Goal: Task Accomplishment & Management: Manage account settings

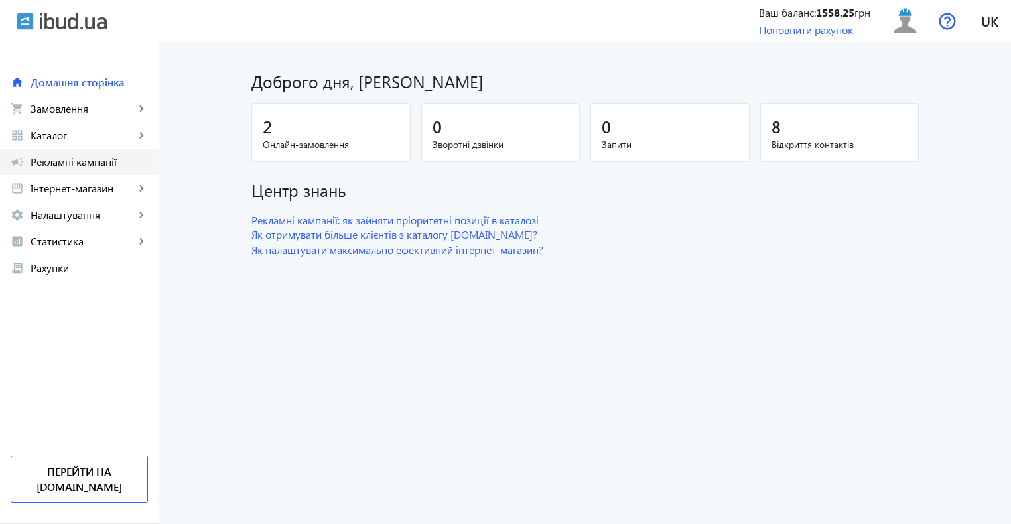
click at [52, 163] on span "Рекламні кампанії" at bounding box center [89, 161] width 117 height 13
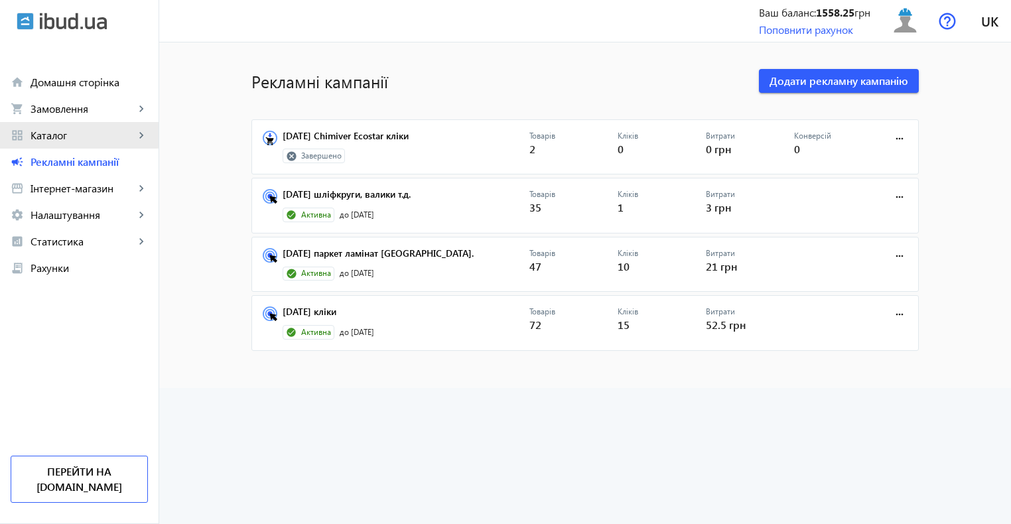
click at [58, 131] on span "Каталог" at bounding box center [83, 135] width 104 height 13
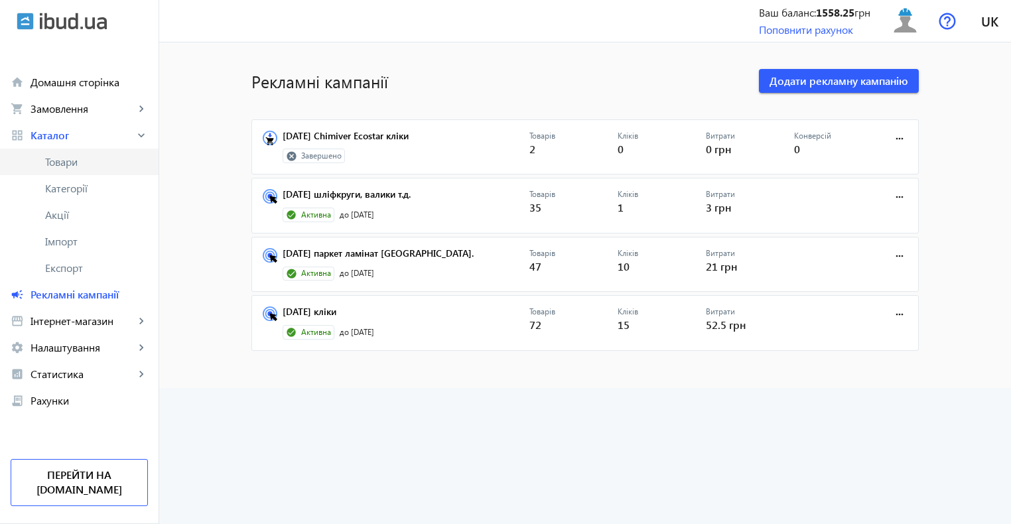
click at [62, 159] on span "Товари" at bounding box center [96, 161] width 103 height 13
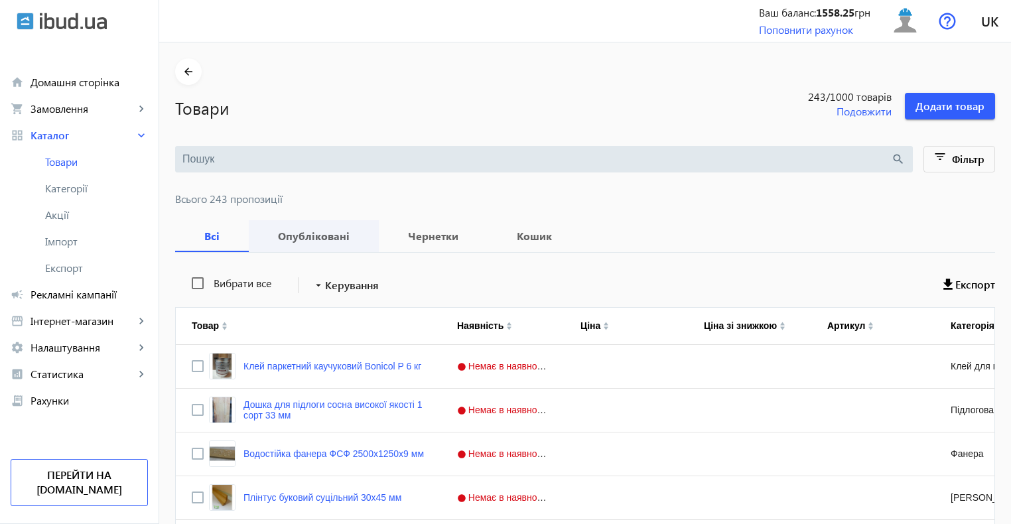
click at [320, 233] on b "Опубліковані" at bounding box center [314, 236] width 98 height 11
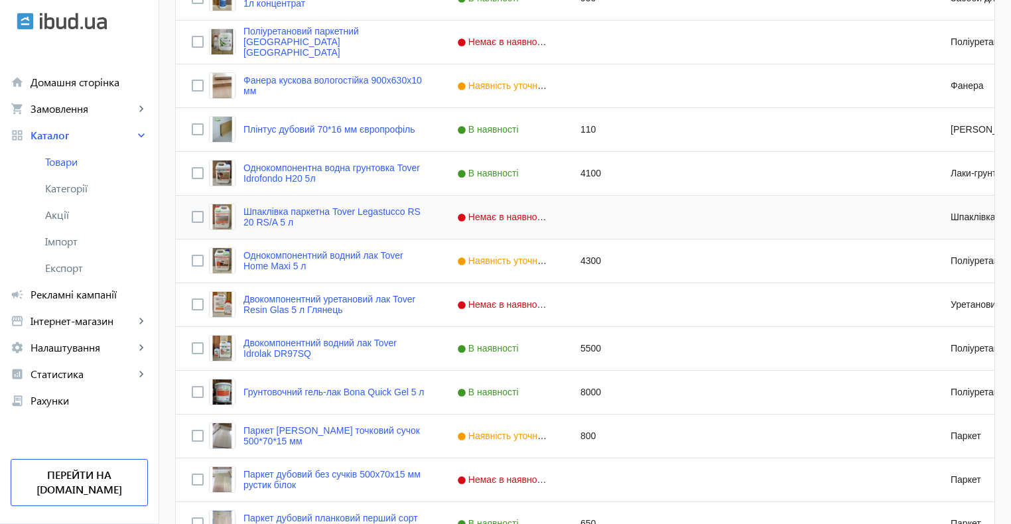
scroll to position [796, 0]
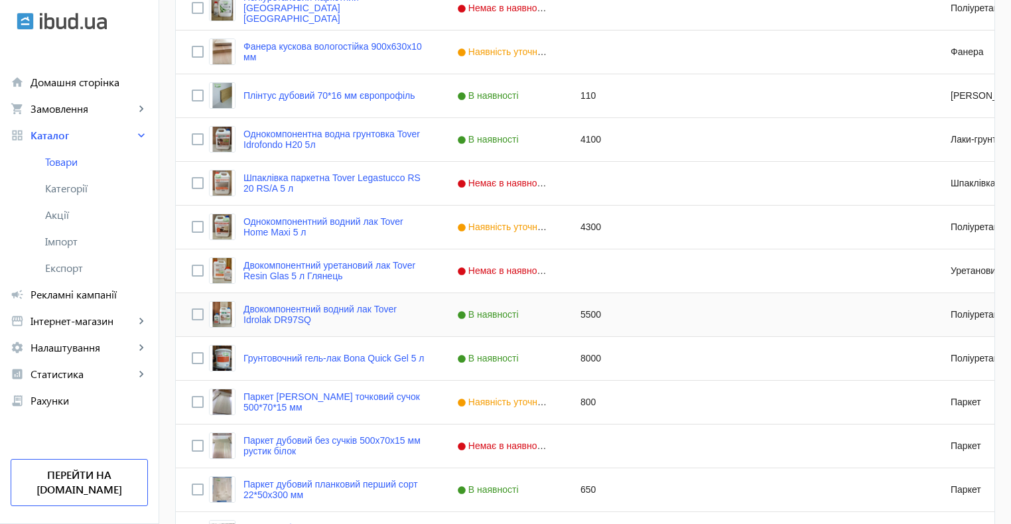
click at [589, 315] on div "5500" at bounding box center [625, 314] width 123 height 43
type input "5700"
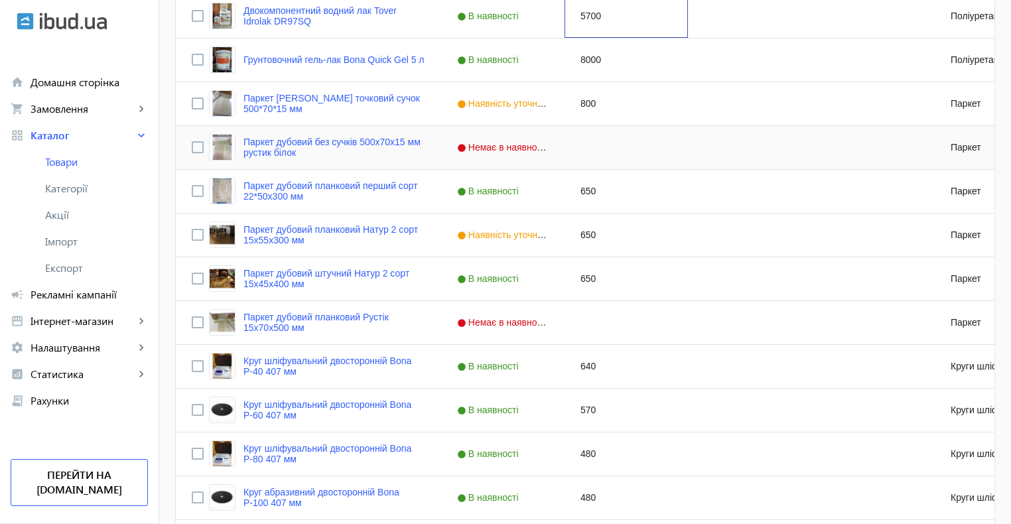
scroll to position [1194, 0]
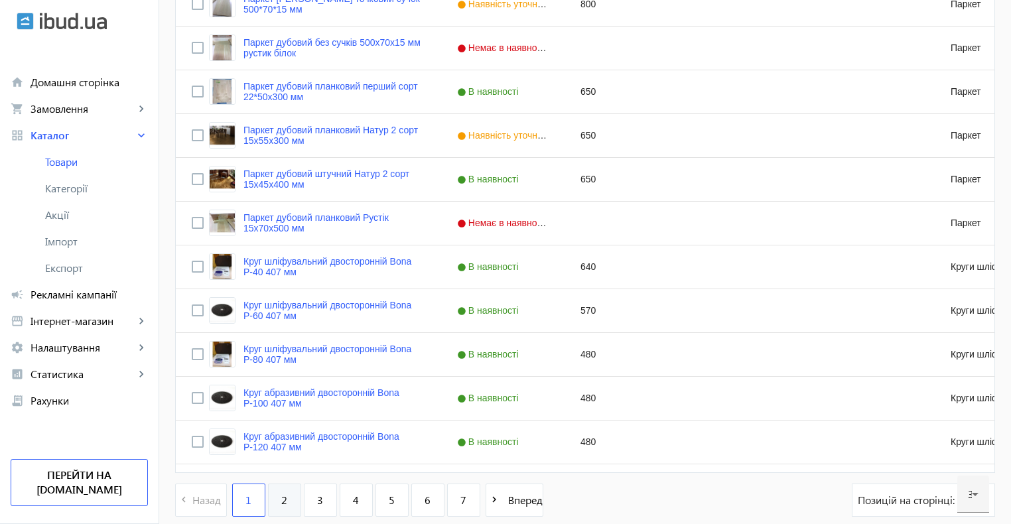
click at [281, 500] on span "2" at bounding box center [284, 500] width 6 height 15
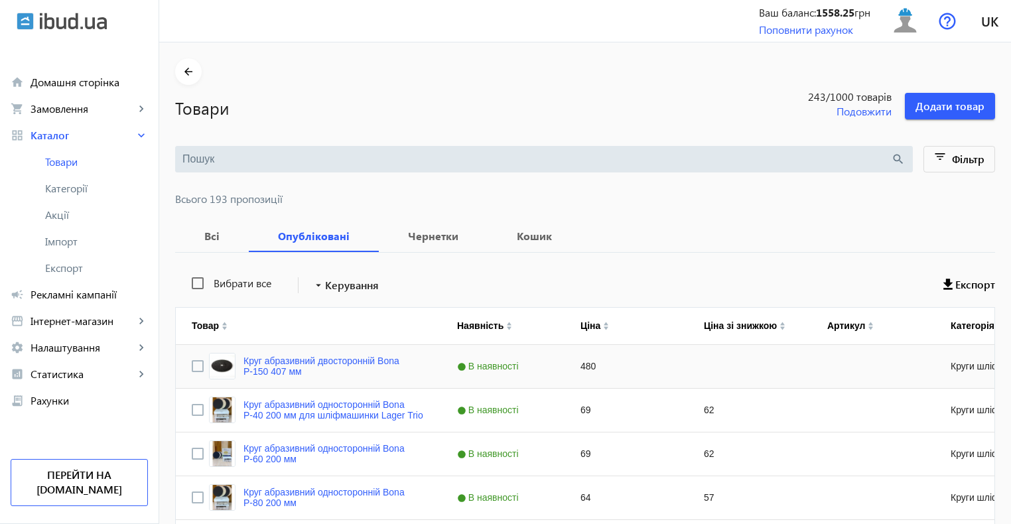
scroll to position [199, 0]
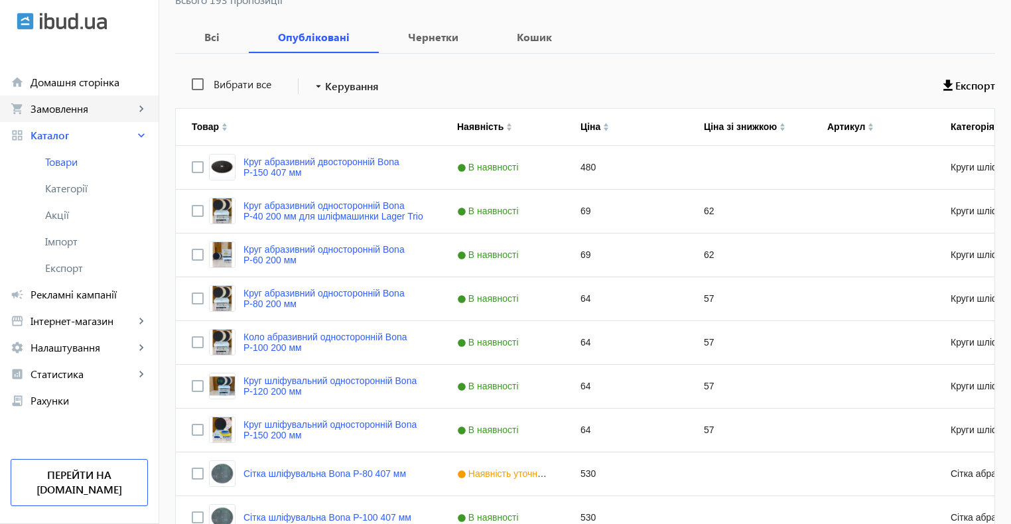
click at [82, 106] on span "Замовлення" at bounding box center [83, 108] width 104 height 13
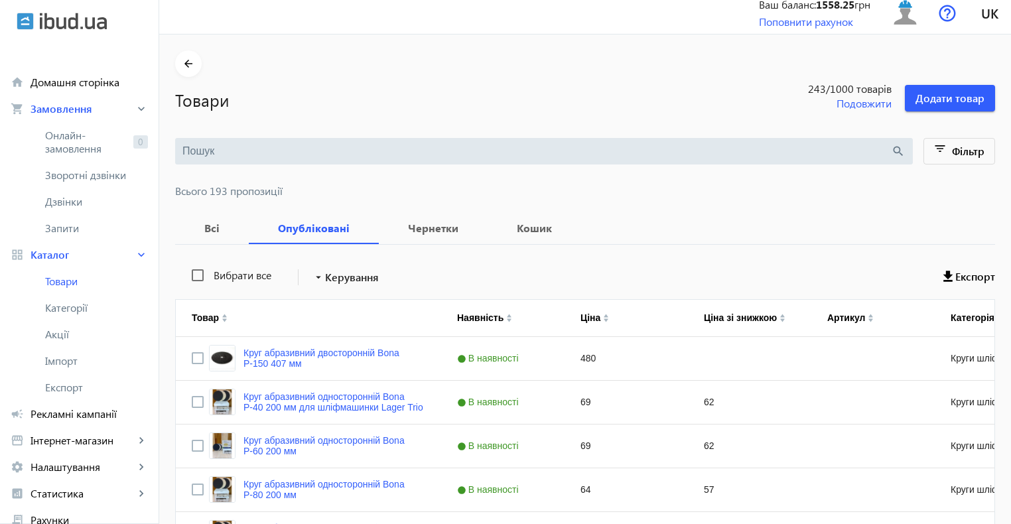
scroll to position [0, 0]
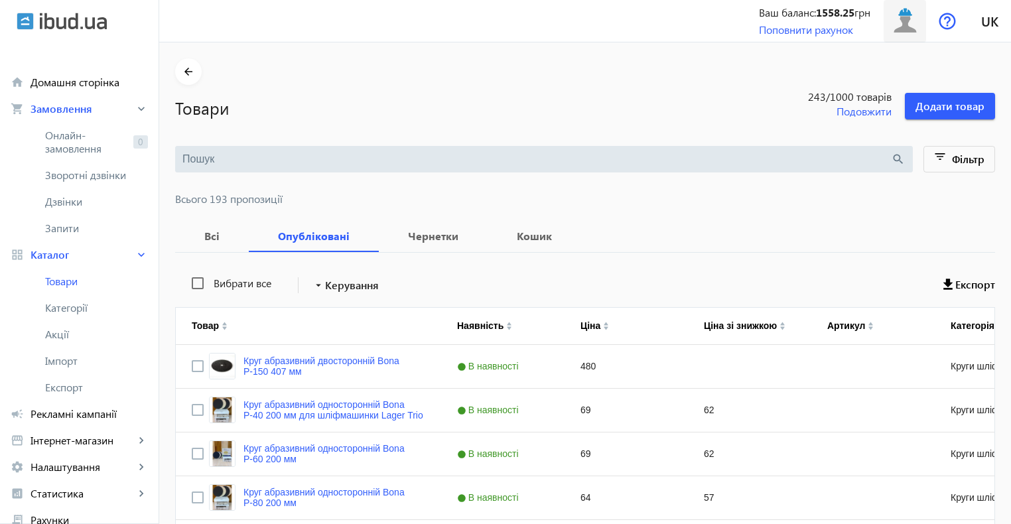
click at [907, 23] on img at bounding box center [905, 21] width 30 height 30
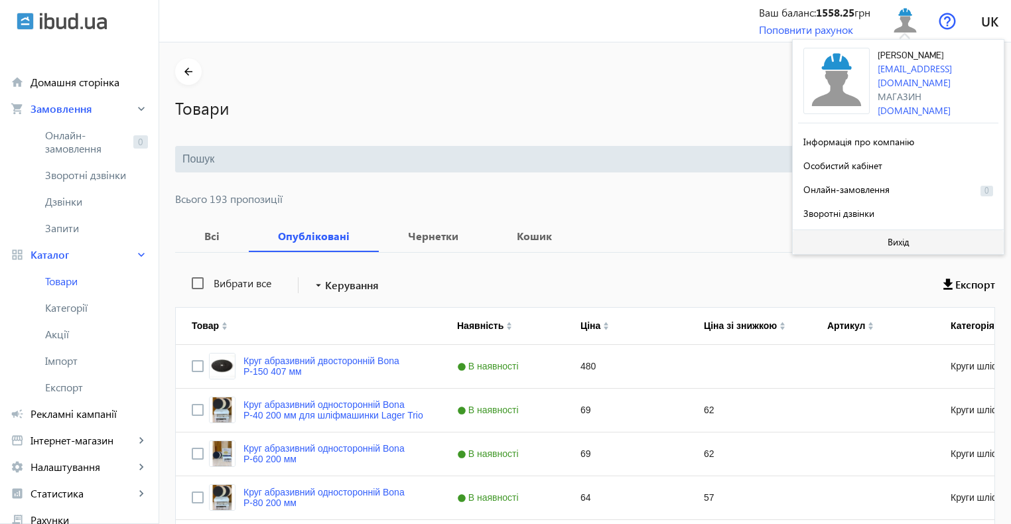
click at [891, 243] on span "Вихід" at bounding box center [898, 242] width 22 height 11
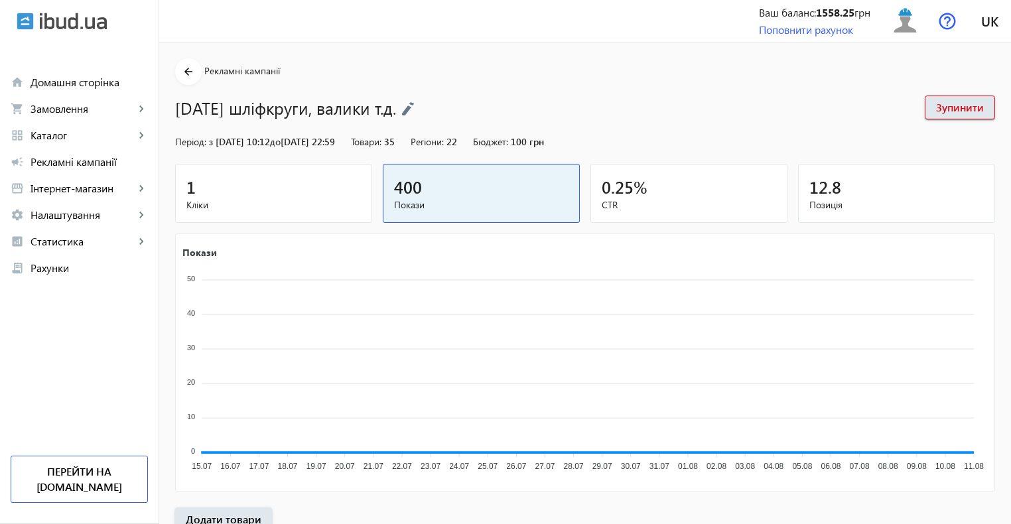
click at [269, 188] on div "1" at bounding box center [273, 186] width 174 height 23
click at [243, 179] on div "10" at bounding box center [273, 186] width 174 height 23
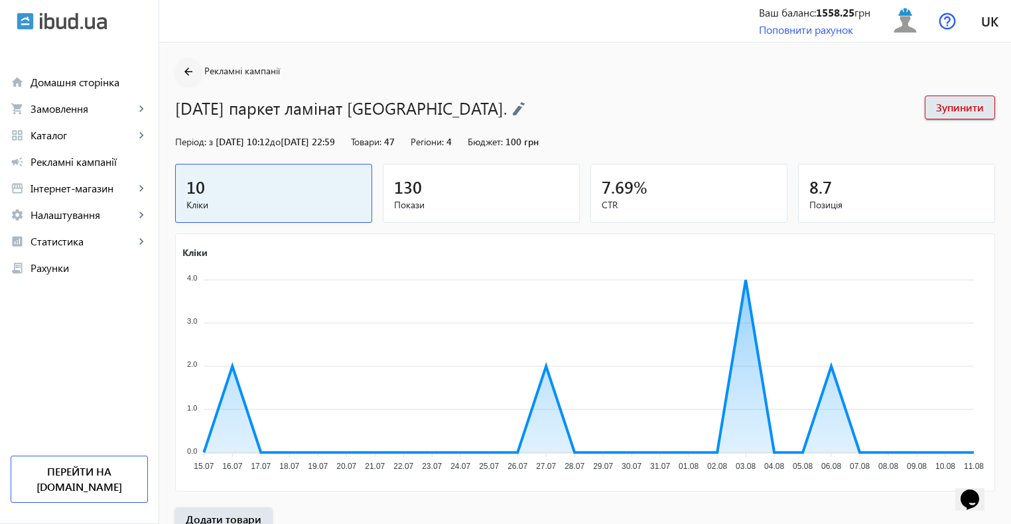
click at [180, 70] on mat-icon "arrow_back" at bounding box center [188, 72] width 17 height 17
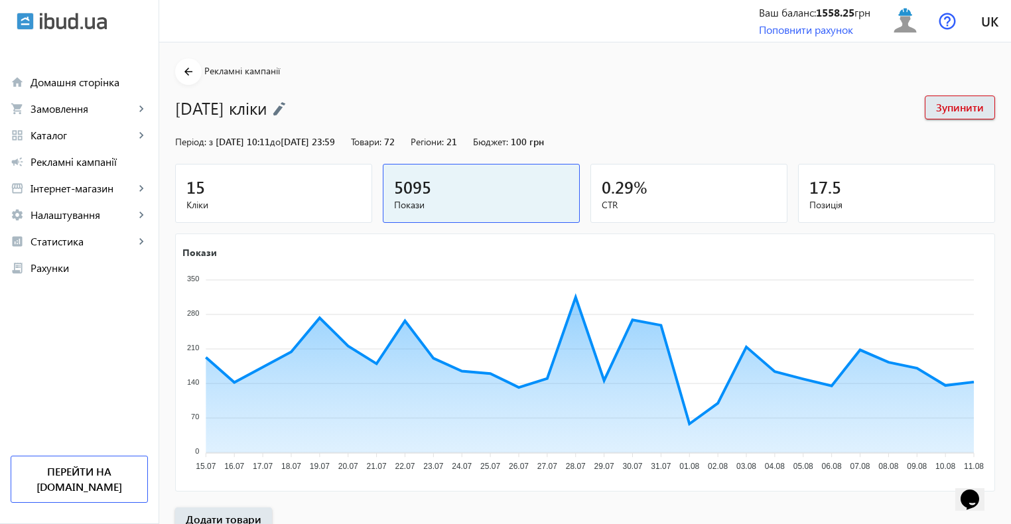
click at [259, 190] on div "15" at bounding box center [273, 186] width 174 height 23
